Goal: Find specific page/section: Find specific page/section

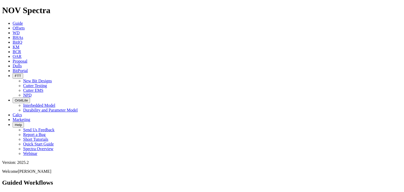
click at [21, 74] on span "FTT" at bounding box center [18, 76] width 6 height 4
click at [47, 83] on link "Cutter Testing" at bounding box center [35, 85] width 24 height 4
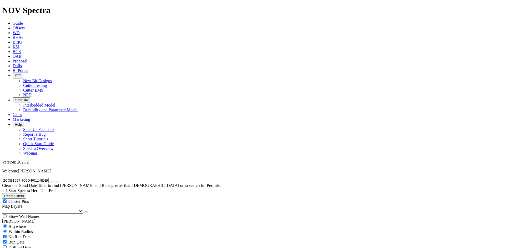
radio input "false"
radio input "true"
